Goal: Information Seeking & Learning: Learn about a topic

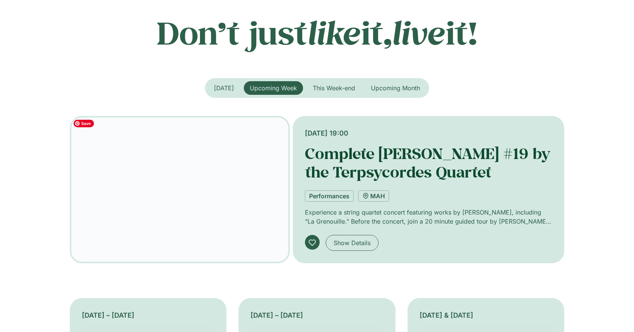
scroll to position [135, 0]
click at [362, 171] on link "Complete [PERSON_NAME] #19 by the Terpsycordes Quartet" at bounding box center [427, 162] width 245 height 38
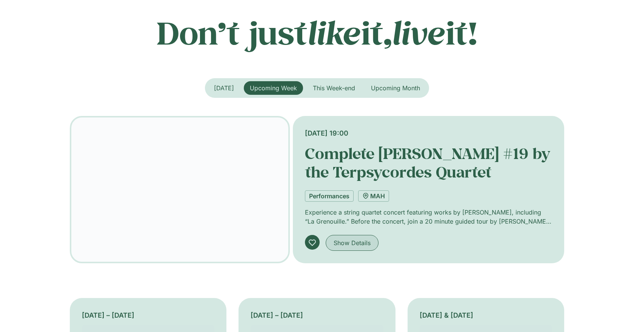
click at [351, 238] on span "Show Details" at bounding box center [352, 242] width 37 height 9
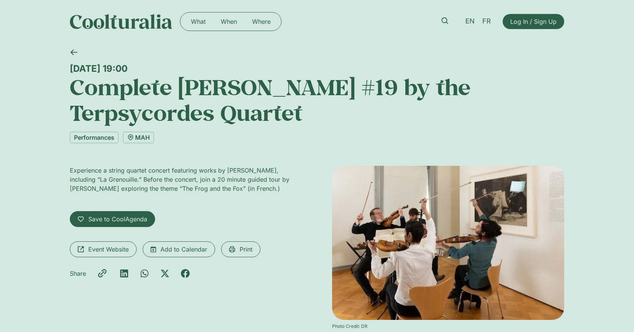
click at [147, 28] on img at bounding box center [121, 21] width 103 height 15
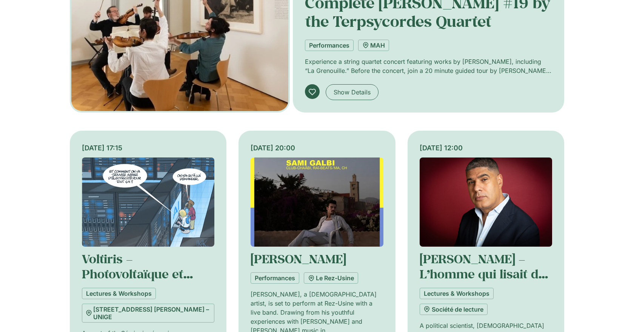
scroll to position [143, 0]
